Goal: Information Seeking & Learning: Find specific fact

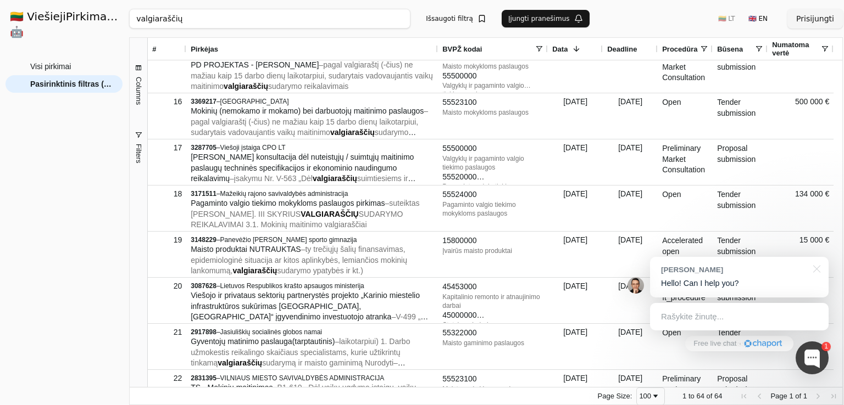
click at [115, 226] on div "Visi pirkimai Pasirinktinis filtras (64)" at bounding box center [63, 227] width 117 height 339
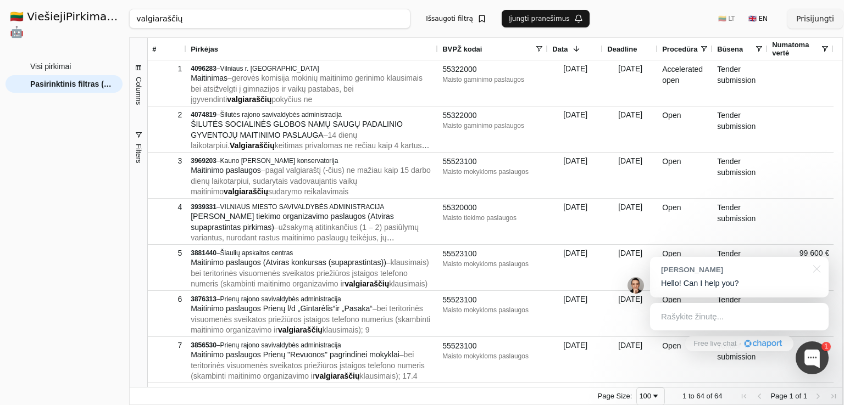
click at [205, 18] on input "valgiaraščių" at bounding box center [269, 19] width 281 height 20
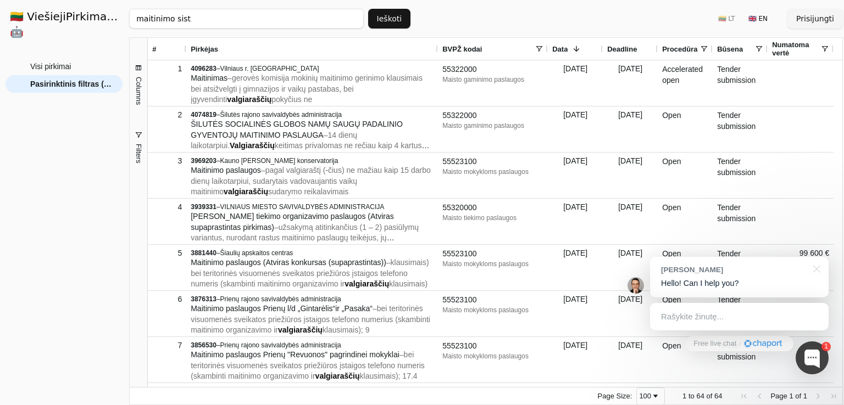
click at [396, 18] on button "Ieškoti" at bounding box center [389, 19] width 43 height 20
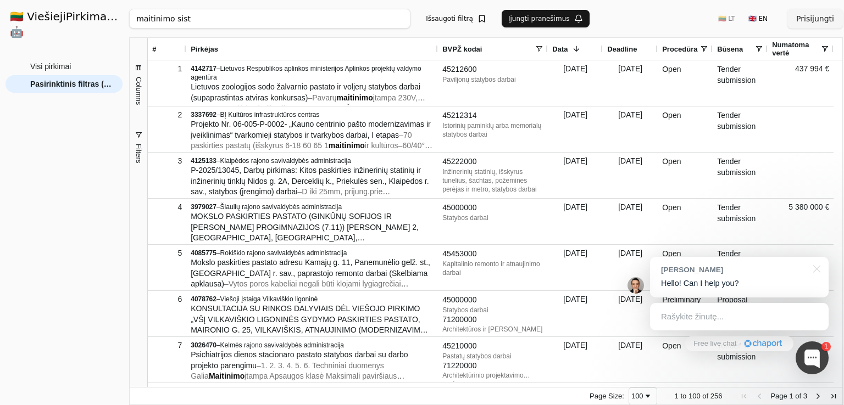
click at [245, 25] on input "maitinimo sist" at bounding box center [269, 19] width 281 height 20
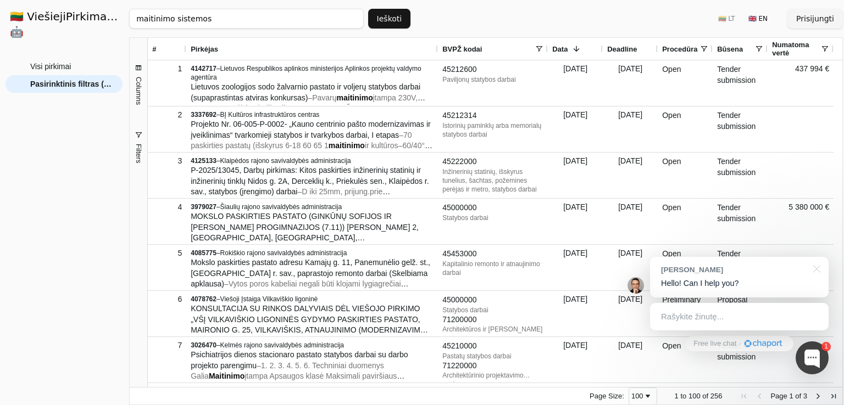
click button "Ieškoti" at bounding box center [389, 19] width 43 height 20
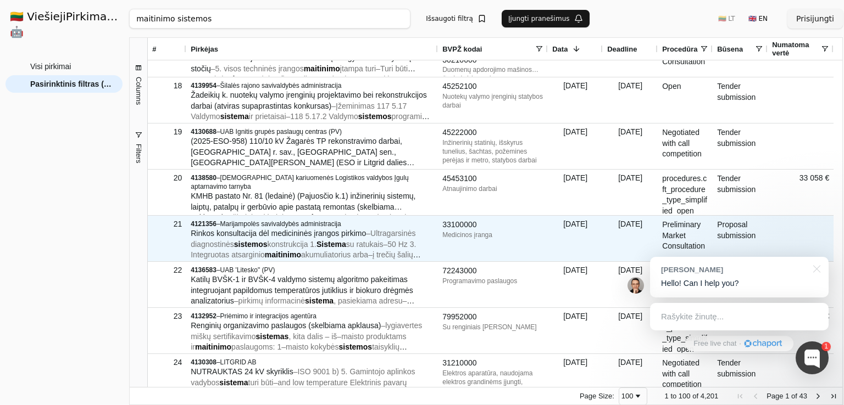
scroll to position [769, 0]
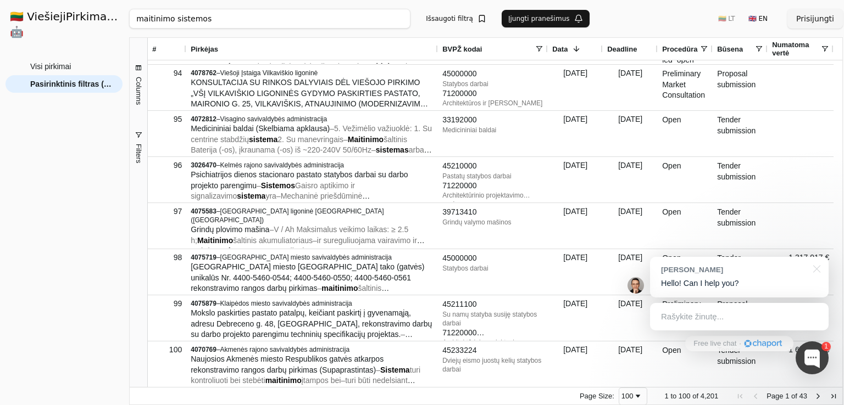
click at [184, 14] on input "maitinimo sistemos" at bounding box center [269, 19] width 281 height 20
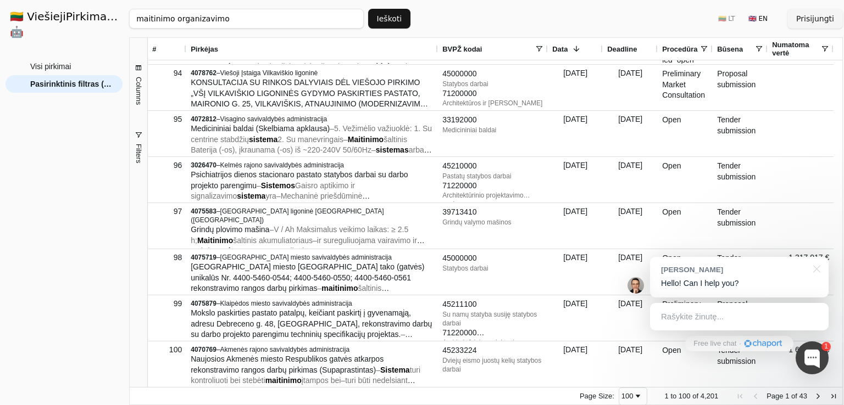
type input "maitinimo organizavimo"
drag, startPoint x: 397, startPoint y: 16, endPoint x: 309, endPoint y: 48, distance: 94.2
click at [397, 16] on button "Ieškoti" at bounding box center [389, 19] width 43 height 20
